Goal: Navigation & Orientation: Find specific page/section

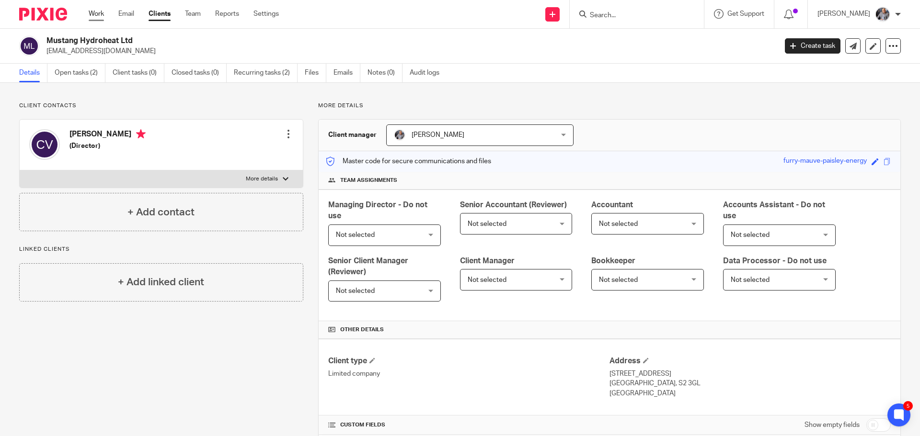
click at [95, 13] on link "Work" at bounding box center [96, 14] width 15 height 10
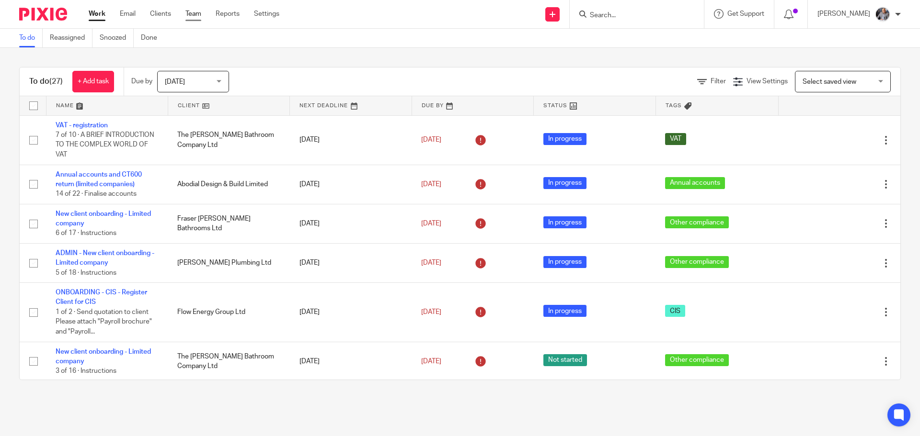
click at [197, 15] on link "Team" at bounding box center [193, 14] width 16 height 10
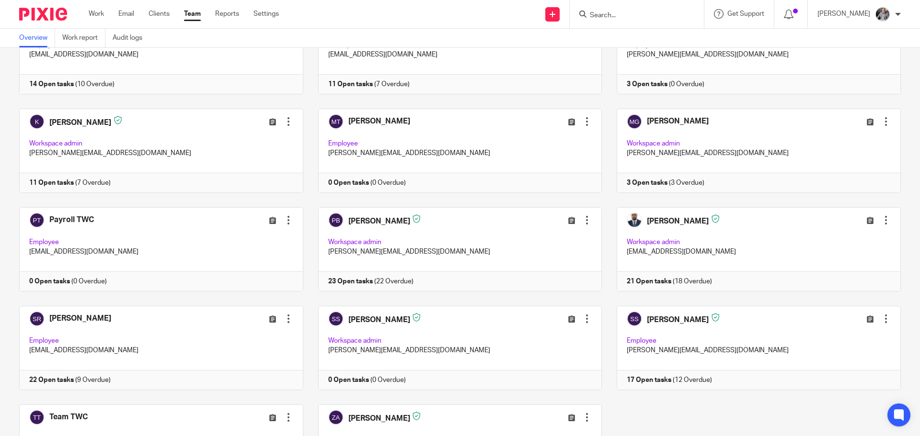
scroll to position [278, 0]
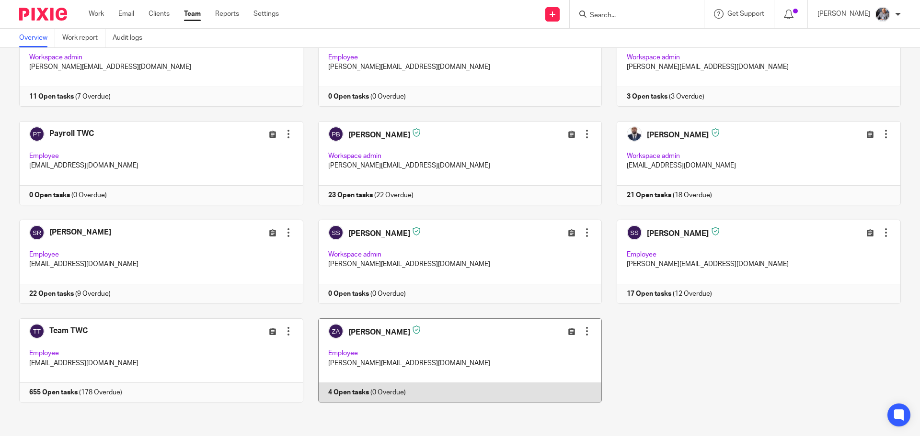
click at [356, 392] on link at bounding box center [452, 361] width 299 height 84
